Goal: Information Seeking & Learning: Learn about a topic

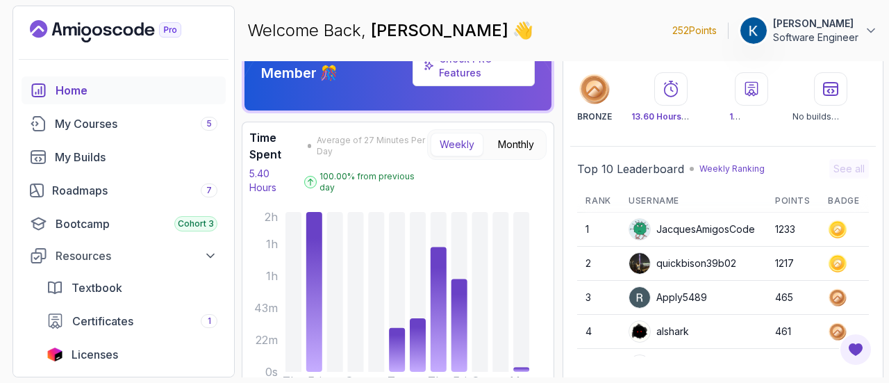
scroll to position [37, 0]
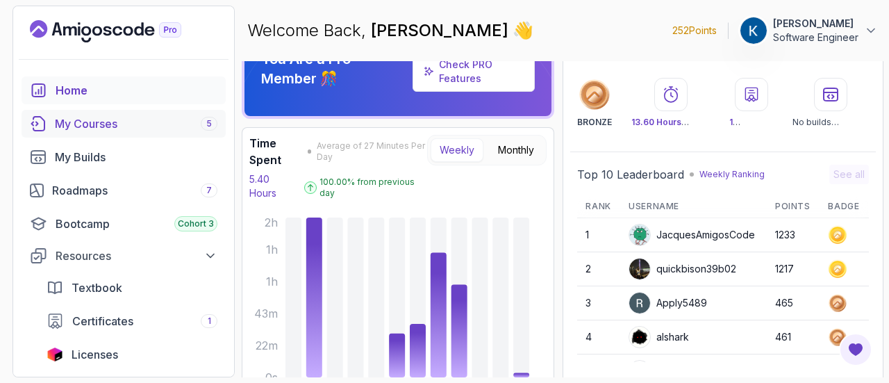
click at [133, 129] on div "My Courses 5" at bounding box center [136, 123] width 163 height 17
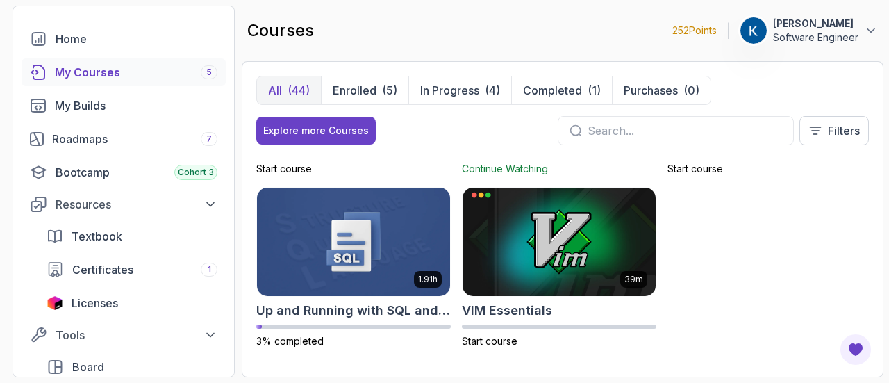
scroll to position [51, 0]
click at [839, 119] on button "Filters" at bounding box center [834, 130] width 69 height 29
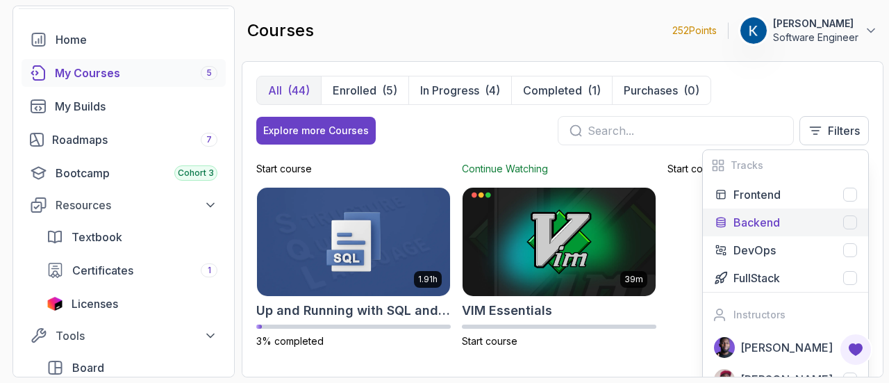
click at [784, 229] on div "Backend" at bounding box center [796, 222] width 124 height 17
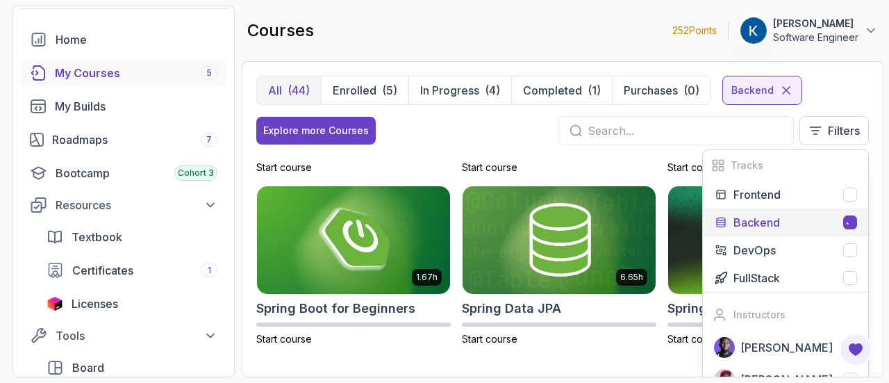
scroll to position [830, 0]
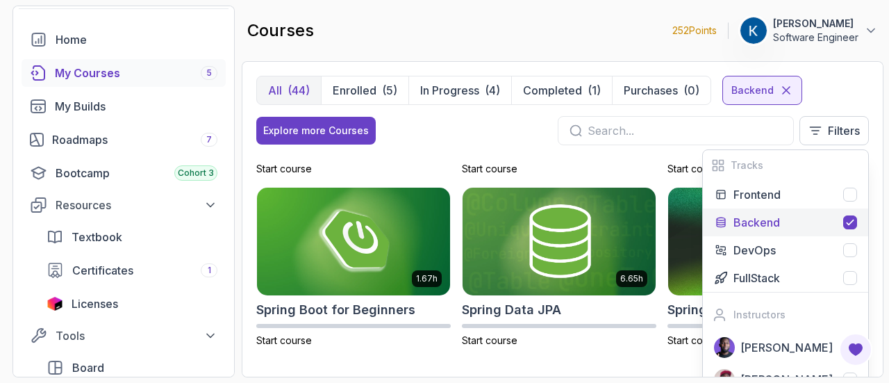
click at [527, 132] on div "Explore more Courses Filters Tracks Frontend Backend DevOps FullStack Instructo…" at bounding box center [562, 130] width 613 height 29
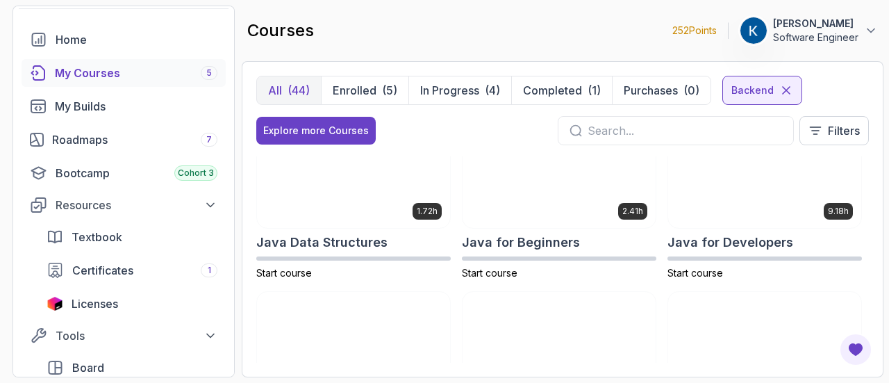
scroll to position [213, 0]
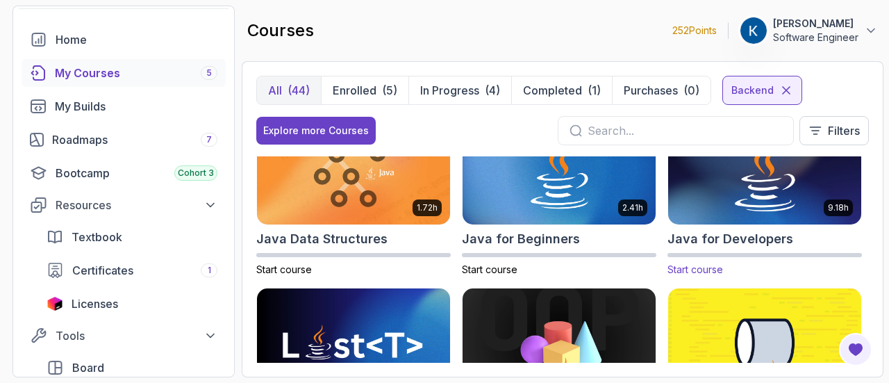
click at [789, 196] on img at bounding box center [765, 170] width 203 height 113
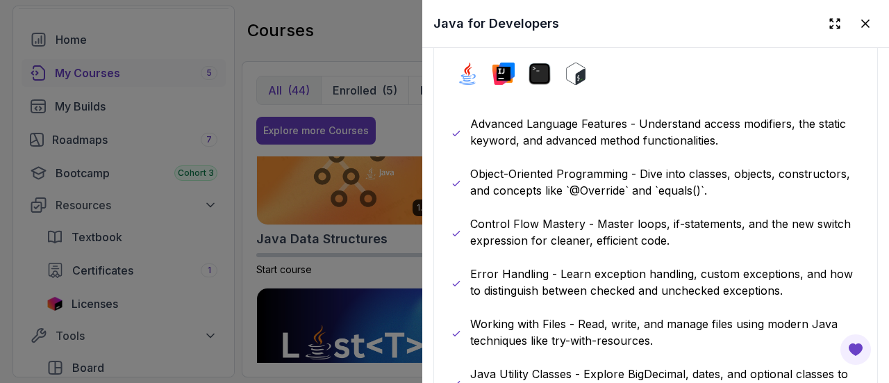
scroll to position [735, 0]
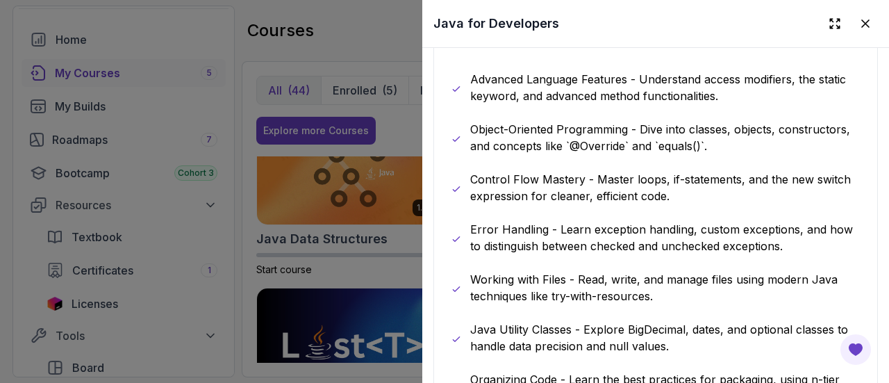
click at [768, 221] on p "Error Handling - Learn exception handling, custom exceptions, and how to distin…" at bounding box center [665, 237] width 391 height 33
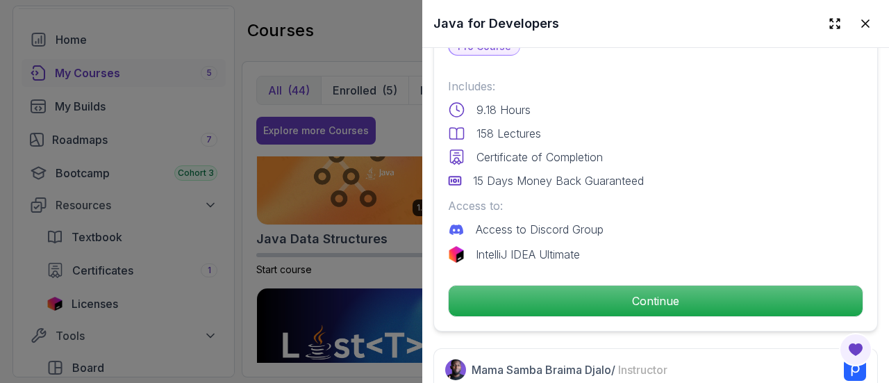
scroll to position [334, 0]
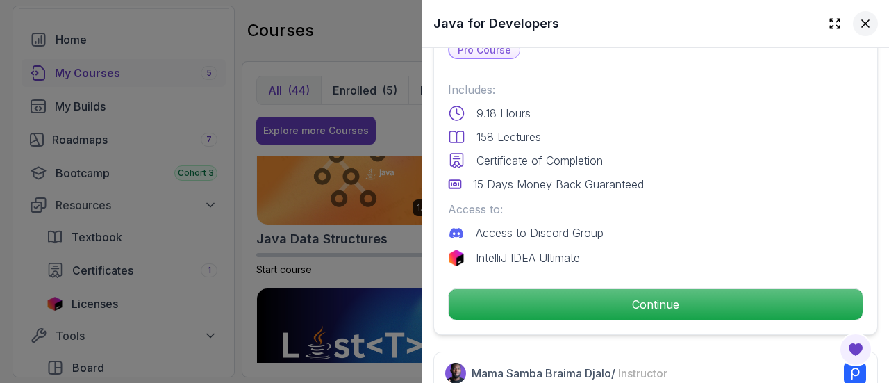
click at [860, 25] on icon at bounding box center [866, 24] width 14 height 14
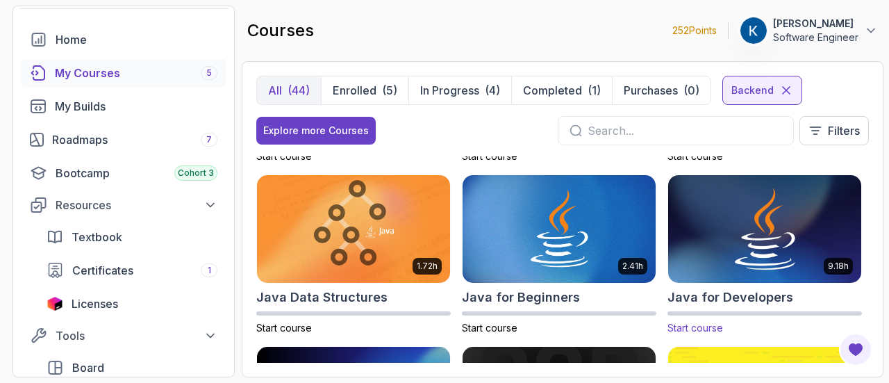
scroll to position [152, 0]
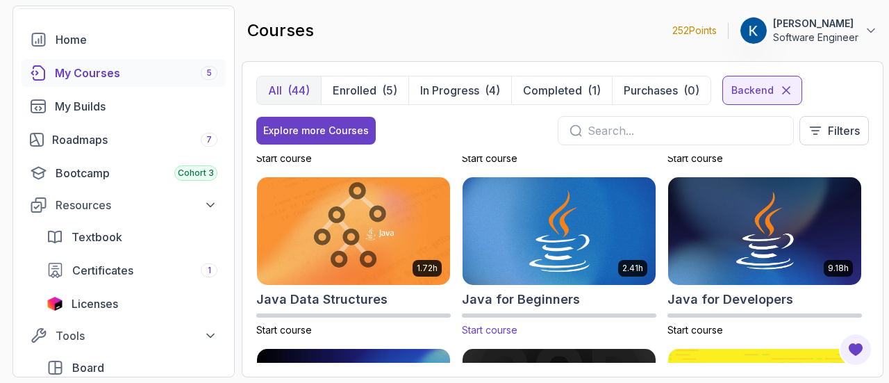
click at [593, 227] on img at bounding box center [559, 230] width 203 height 113
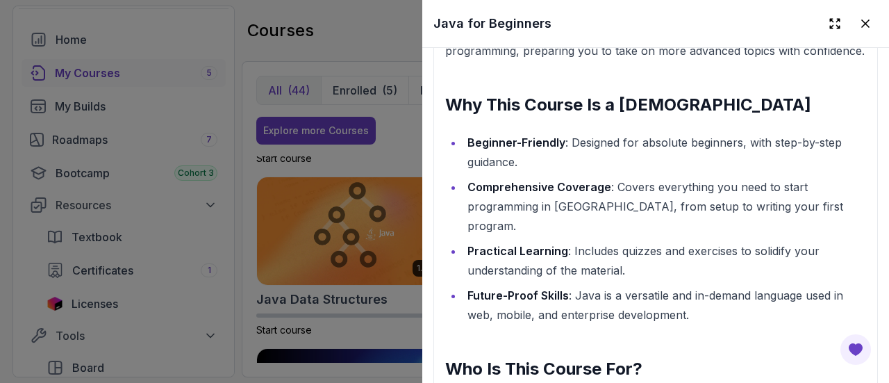
scroll to position [1611, 0]
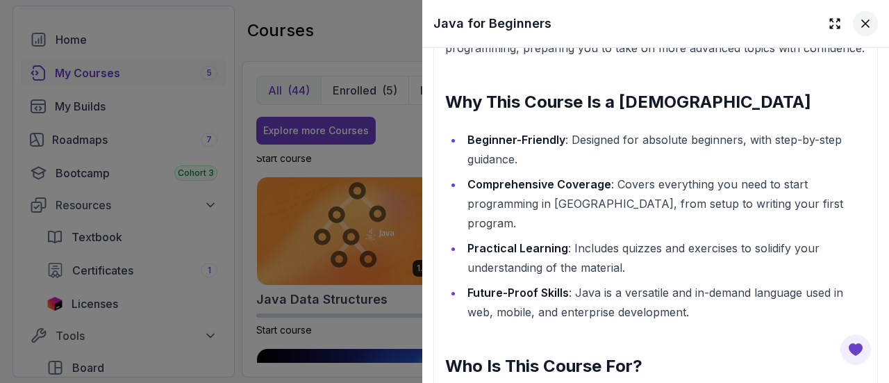
click at [859, 26] on icon at bounding box center [866, 24] width 14 height 14
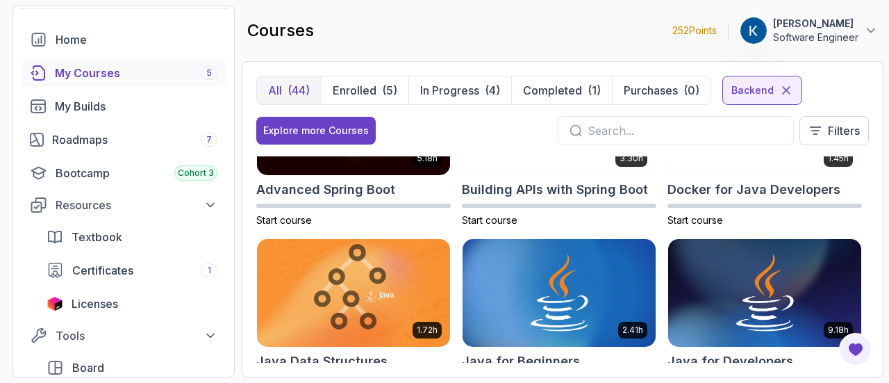
scroll to position [0, 0]
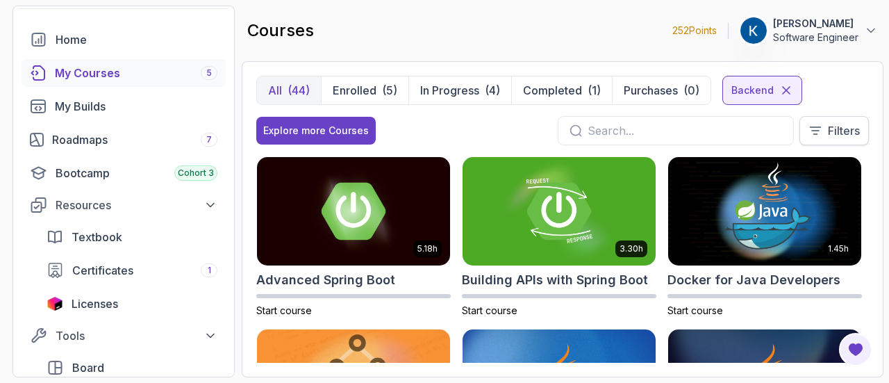
click at [831, 137] on p "Filters" at bounding box center [844, 130] width 32 height 17
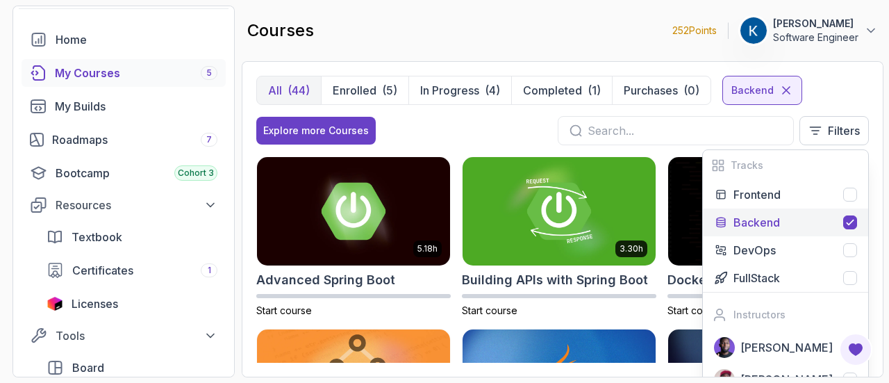
click at [855, 223] on icon at bounding box center [850, 222] width 11 height 11
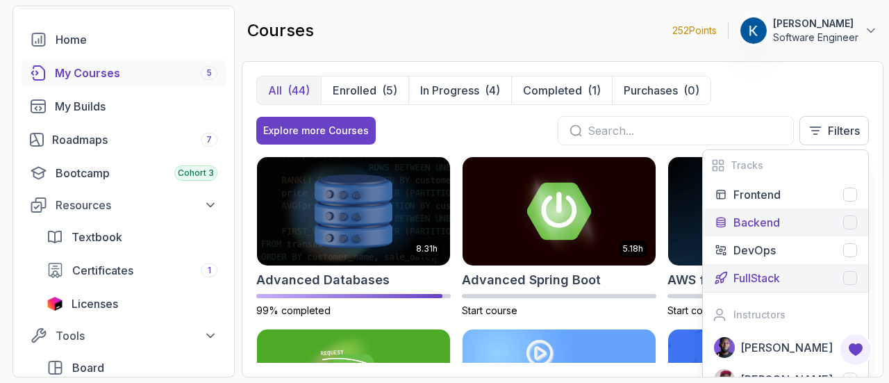
click at [842, 285] on div "FullStack" at bounding box center [796, 278] width 124 height 17
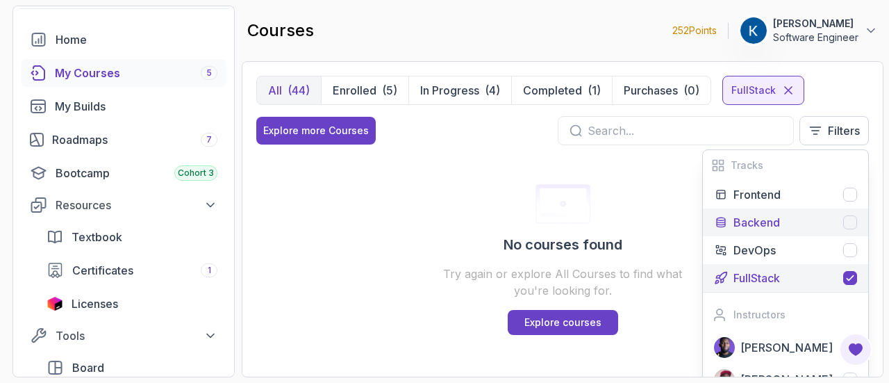
click at [852, 284] on div at bounding box center [851, 278] width 14 height 14
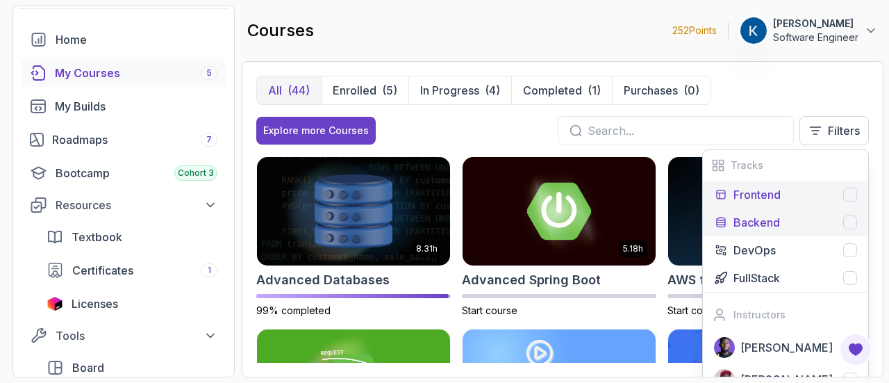
click at [852, 200] on div at bounding box center [851, 195] width 14 height 14
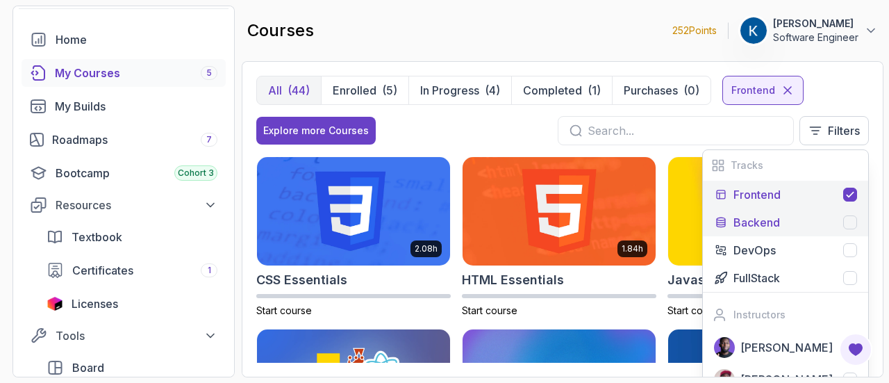
click at [478, 147] on div "All (44) Enrolled (5) In Progress (4) Completed (1) Purchases (0) Frontend Expl…" at bounding box center [562, 116] width 613 height 81
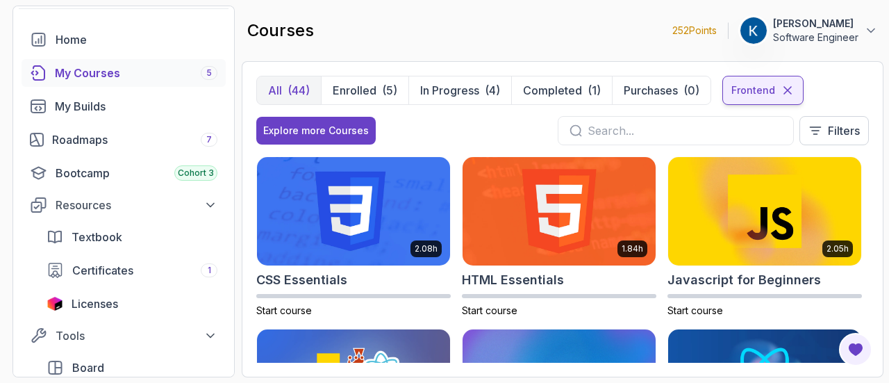
click at [791, 91] on icon at bounding box center [788, 90] width 14 height 14
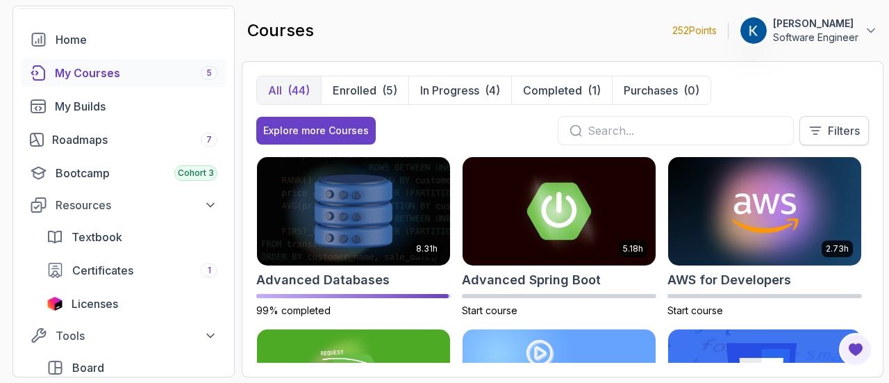
click at [824, 127] on button "Filters" at bounding box center [834, 130] width 69 height 29
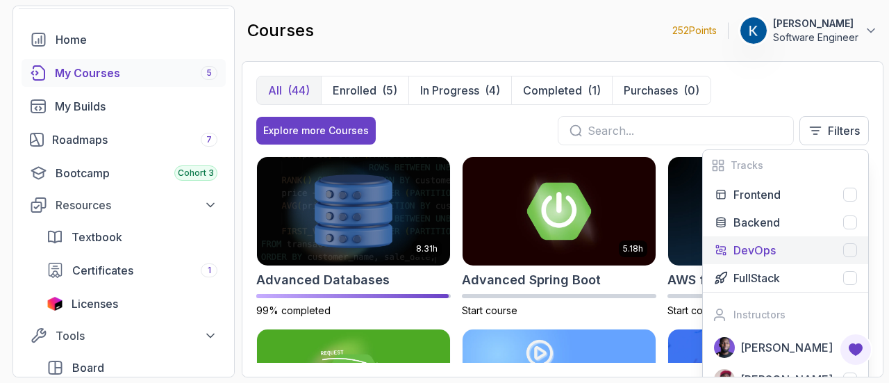
click at [785, 247] on div "DevOps" at bounding box center [796, 250] width 124 height 17
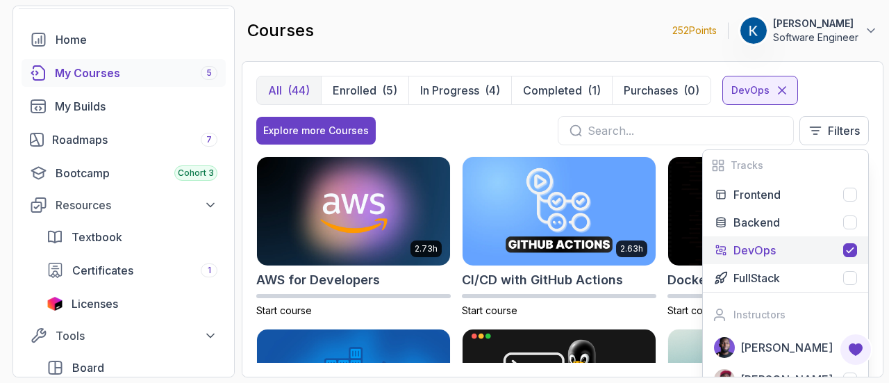
click at [529, 135] on div "Explore more Courses Filters Tracks Frontend Backend DevOps FullStack Instructo…" at bounding box center [562, 130] width 613 height 29
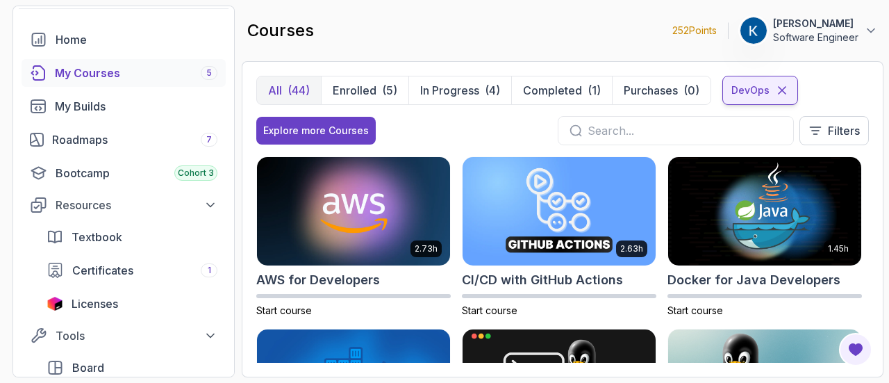
click at [781, 89] on icon at bounding box center [782, 90] width 14 height 14
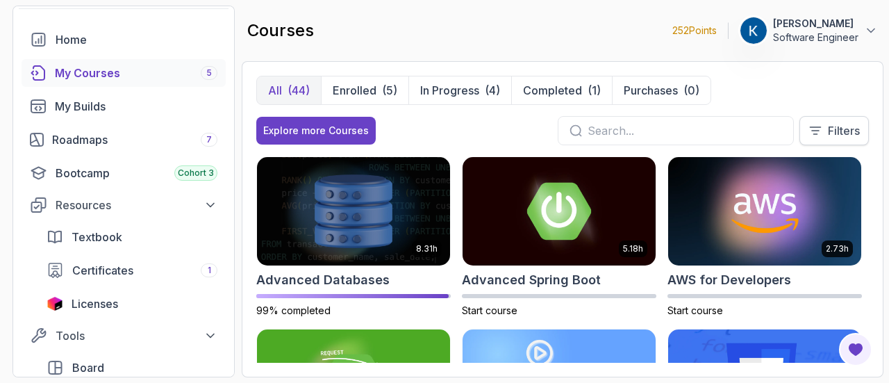
click at [839, 132] on p "Filters" at bounding box center [844, 130] width 32 height 17
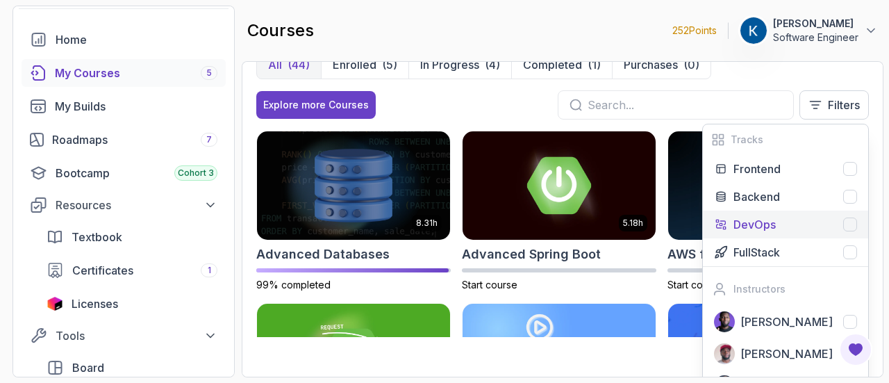
scroll to position [19, 0]
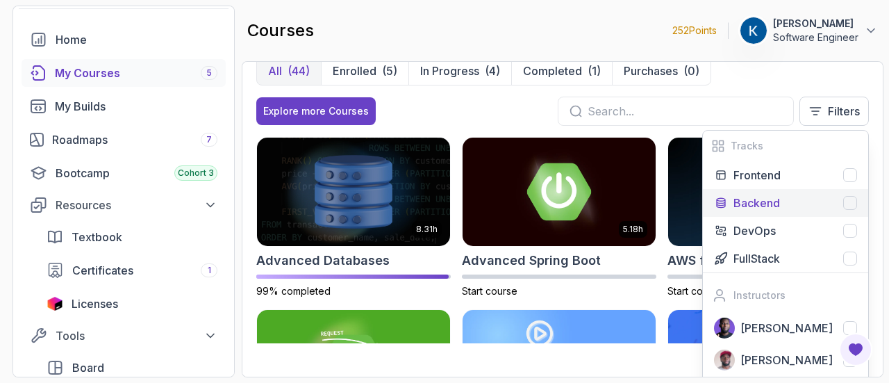
click at [799, 198] on div "Backend" at bounding box center [796, 203] width 124 height 17
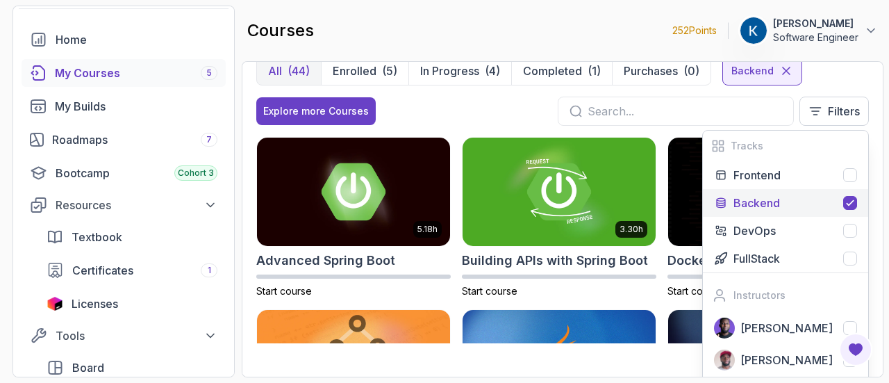
click at [507, 101] on div "Explore more Courses Filters Tracks Frontend Backend DevOps FullStack Instructo…" at bounding box center [562, 111] width 613 height 29
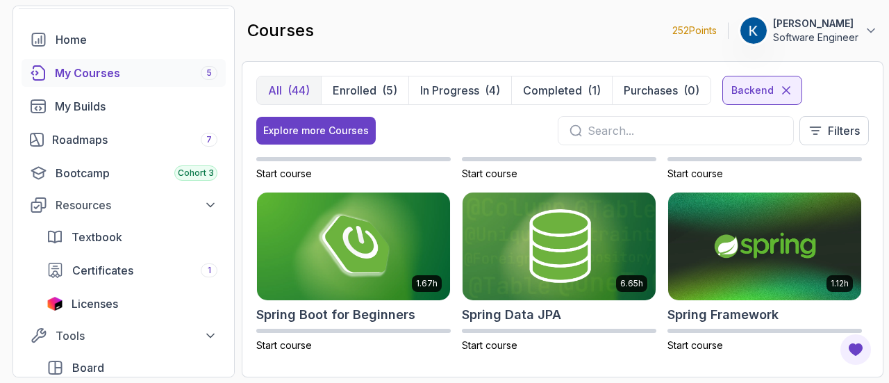
scroll to position [830, 0]
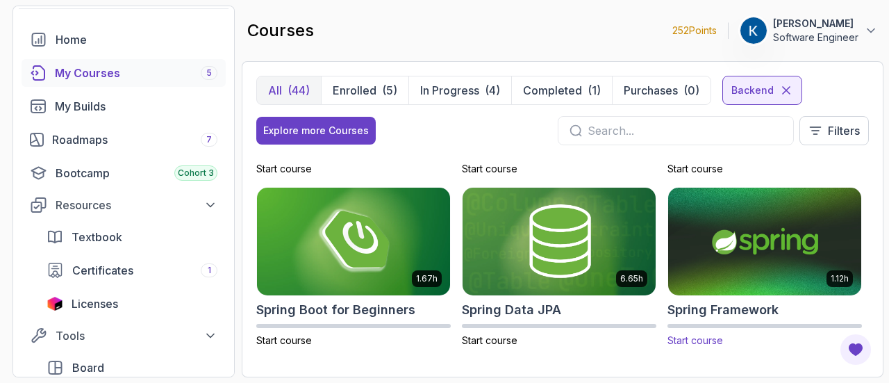
click at [744, 238] on img at bounding box center [765, 241] width 203 height 113
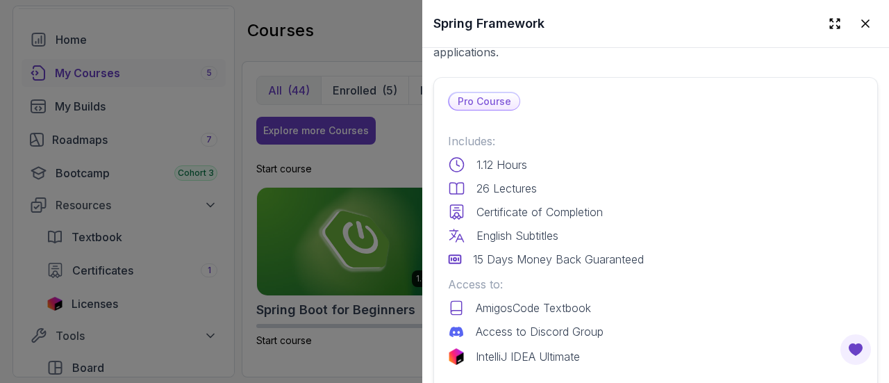
scroll to position [279, 0]
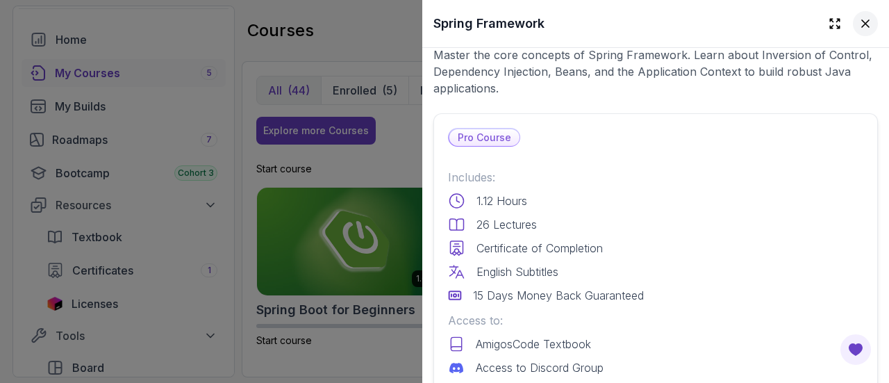
click at [862, 26] on icon at bounding box center [865, 23] width 7 height 7
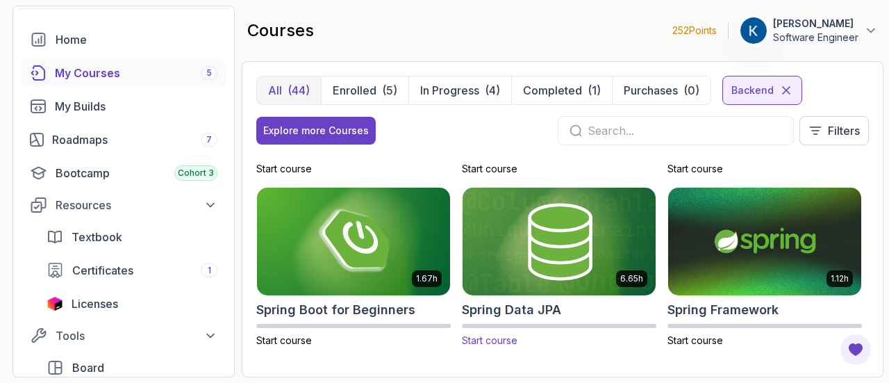
click at [556, 221] on img at bounding box center [559, 241] width 203 height 113
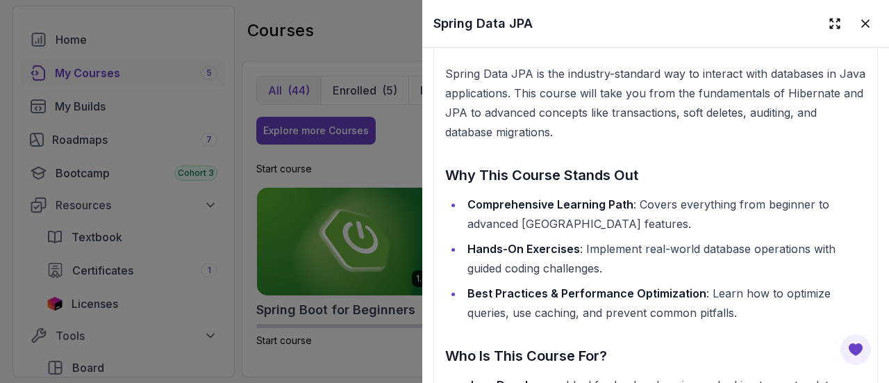
scroll to position [1526, 0]
click at [859, 26] on icon at bounding box center [866, 24] width 14 height 14
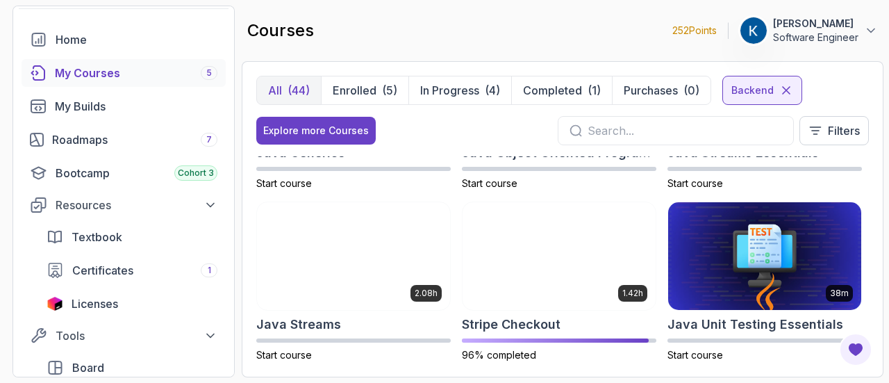
scroll to position [0, 0]
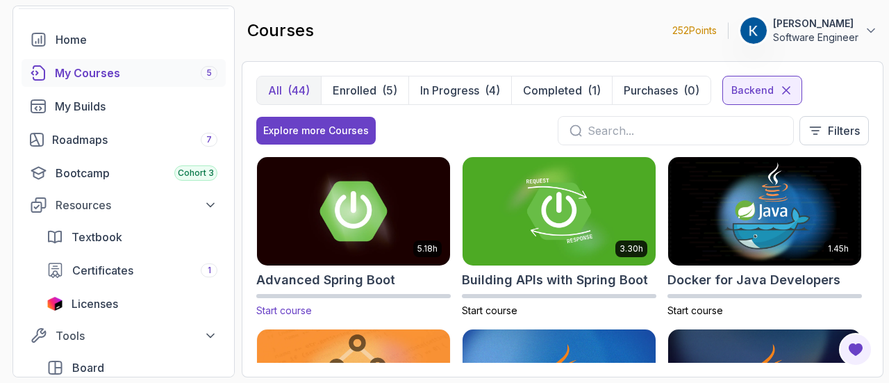
click at [395, 215] on img at bounding box center [353, 210] width 203 height 113
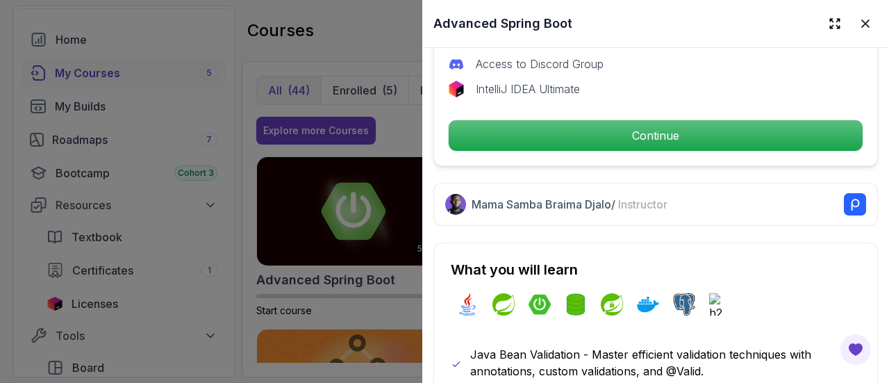
scroll to position [567, 0]
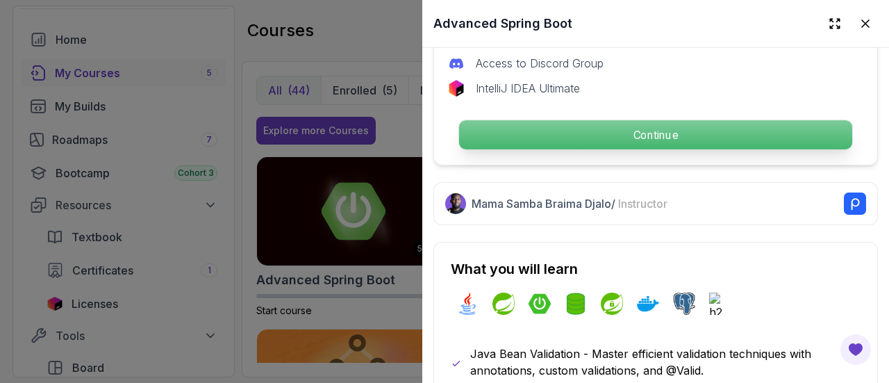
click at [625, 129] on p "Continue" at bounding box center [655, 134] width 393 height 29
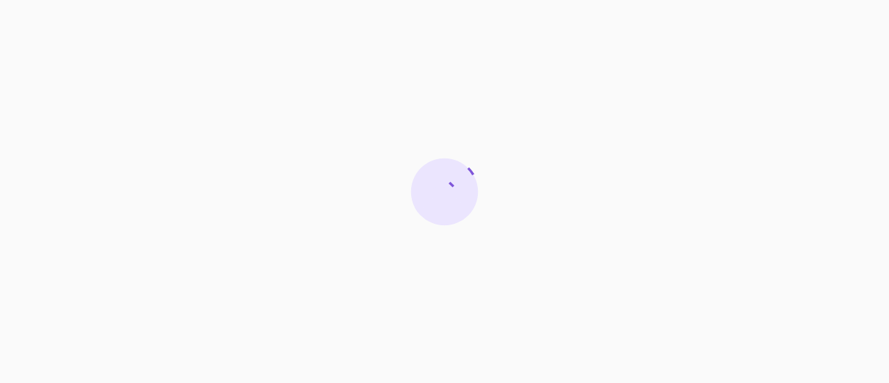
drag, startPoint x: 594, startPoint y: 123, endPoint x: 24, endPoint y: 5, distance: 581.9
click at [24, 5] on div at bounding box center [444, 191] width 889 height 383
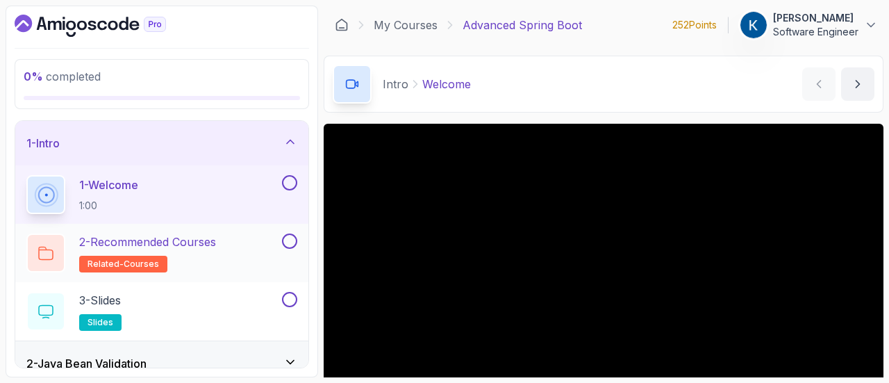
click at [261, 233] on div "2 - Recommended Courses related-courses" at bounding box center [152, 252] width 253 height 39
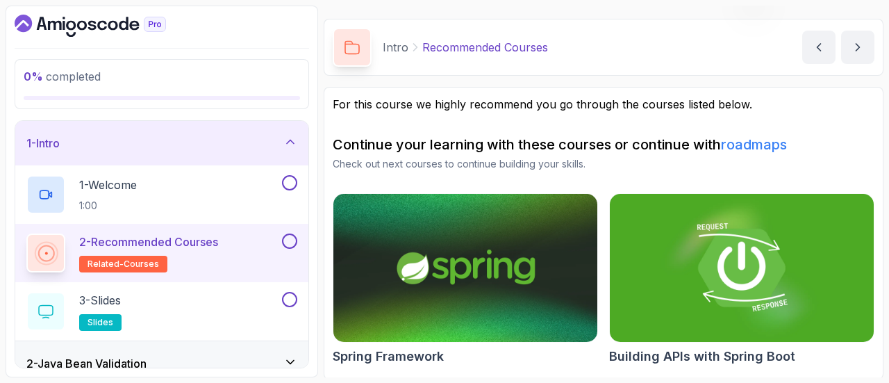
scroll to position [38, 0]
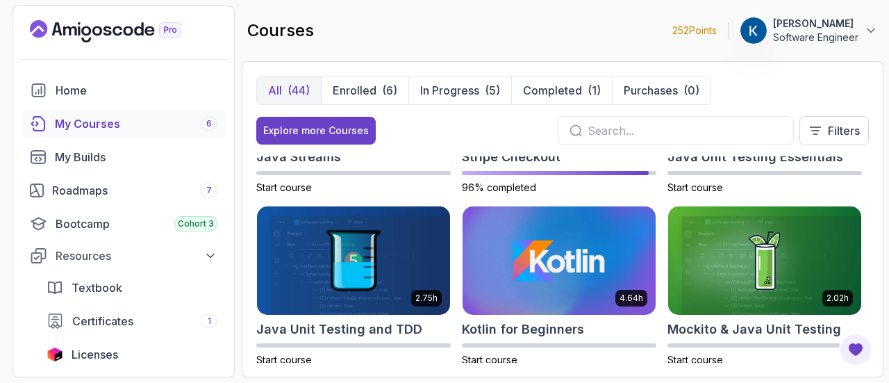
scroll to position [830, 0]
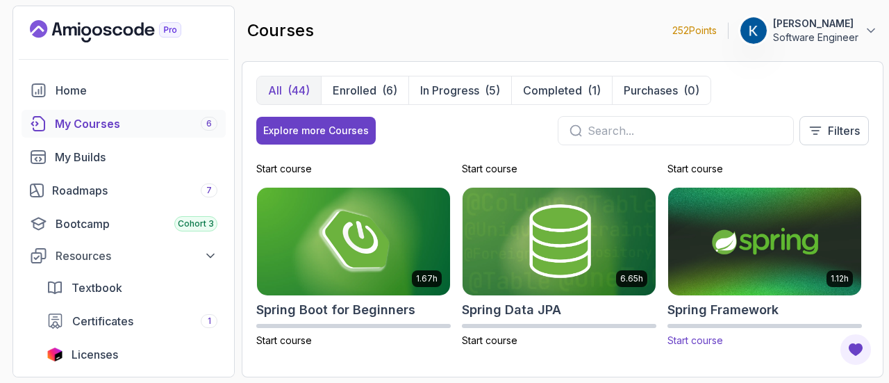
click at [731, 249] on img at bounding box center [765, 241] width 203 height 113
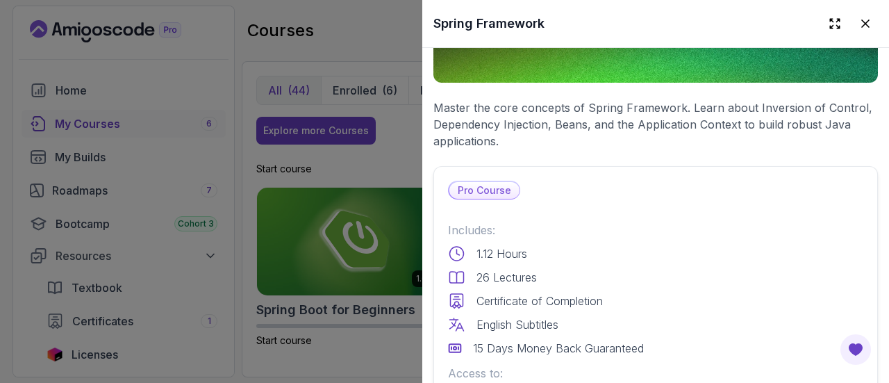
scroll to position [371, 0]
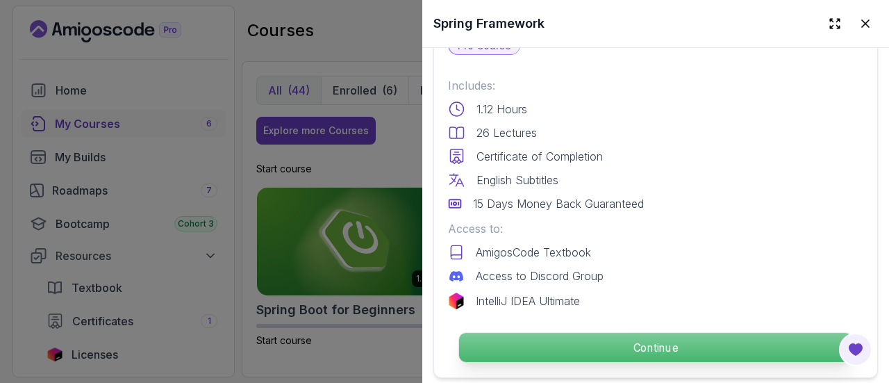
click at [569, 339] on p "Continue" at bounding box center [655, 347] width 393 height 29
